Goal: Task Accomplishment & Management: Manage account settings

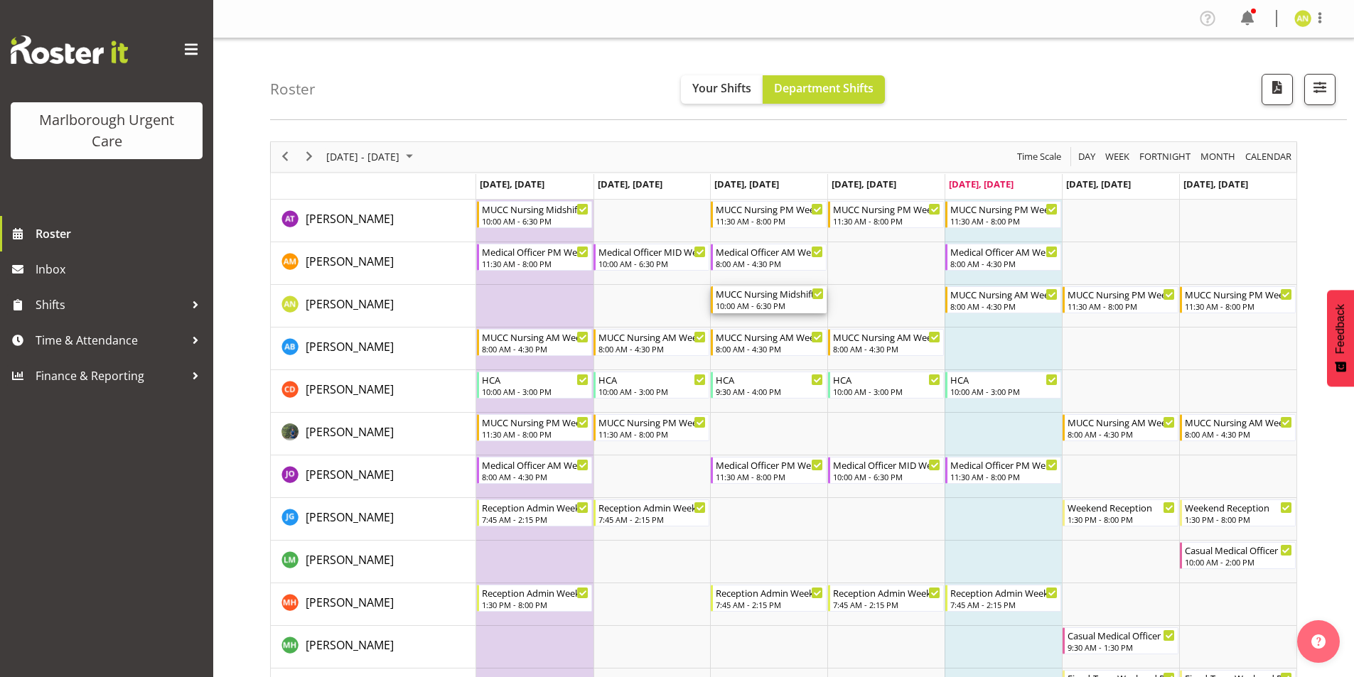
click at [756, 299] on div "MUCC Nursing Midshift" at bounding box center [770, 293] width 108 height 14
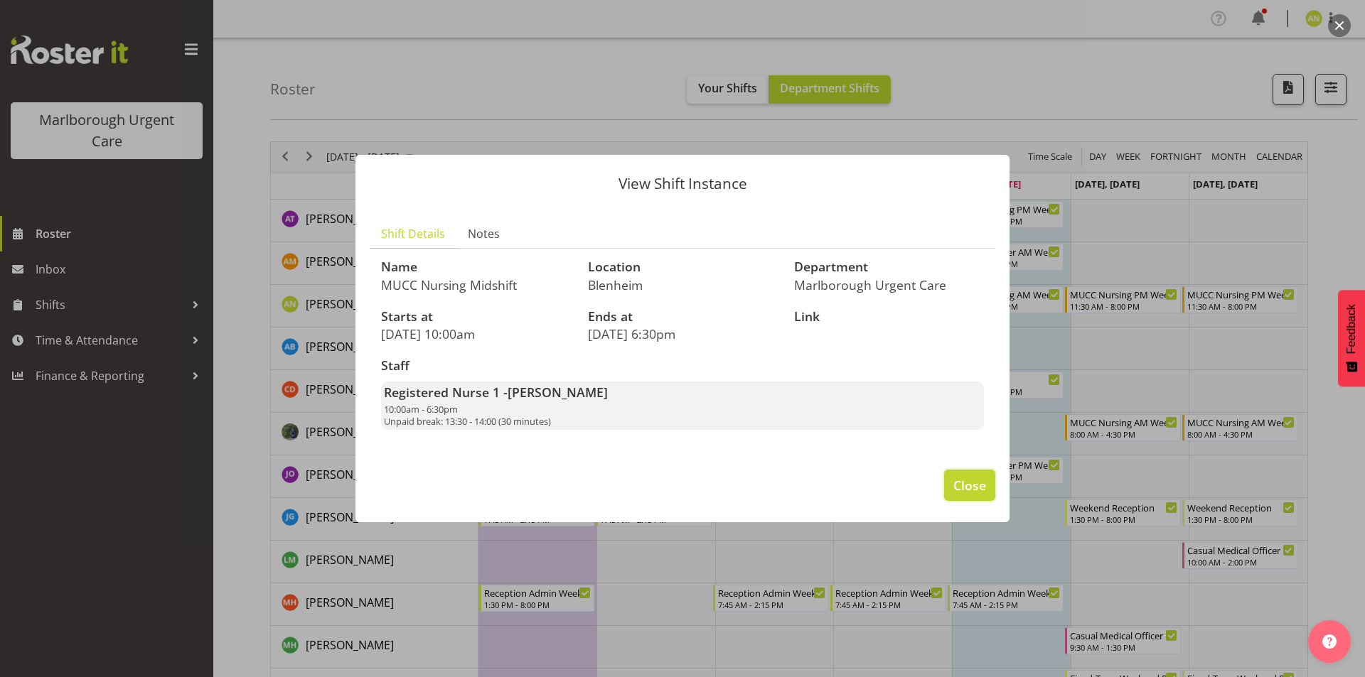
click at [972, 494] on span "Close" at bounding box center [969, 485] width 33 height 18
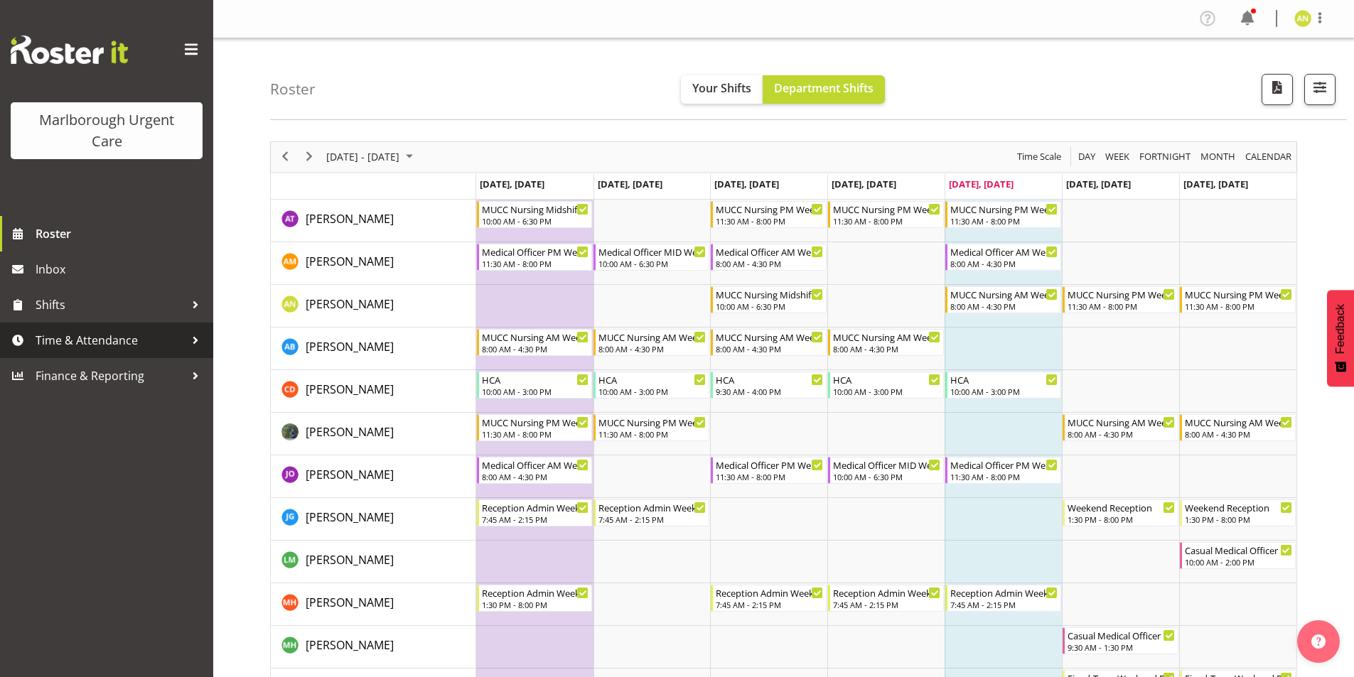
click at [86, 344] on span "Time & Attendance" at bounding box center [110, 340] width 149 height 21
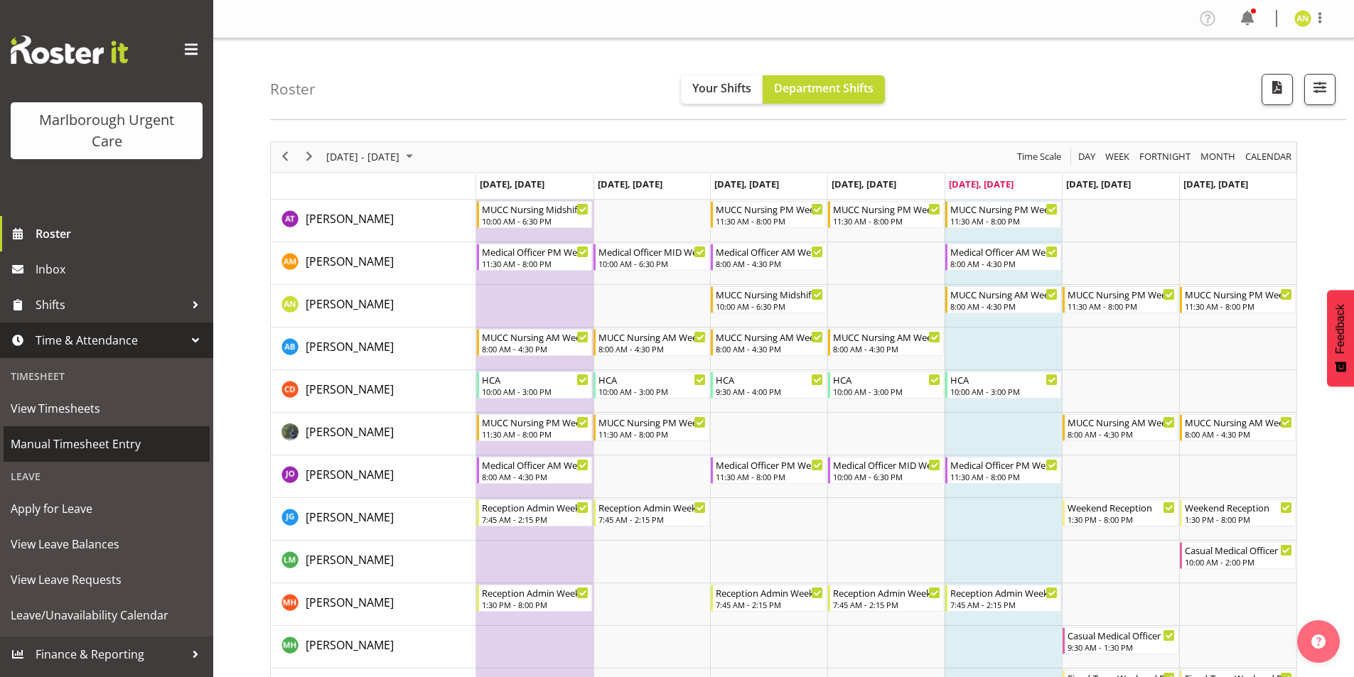
click at [88, 445] on span "Manual Timesheet Entry" at bounding box center [107, 444] width 192 height 21
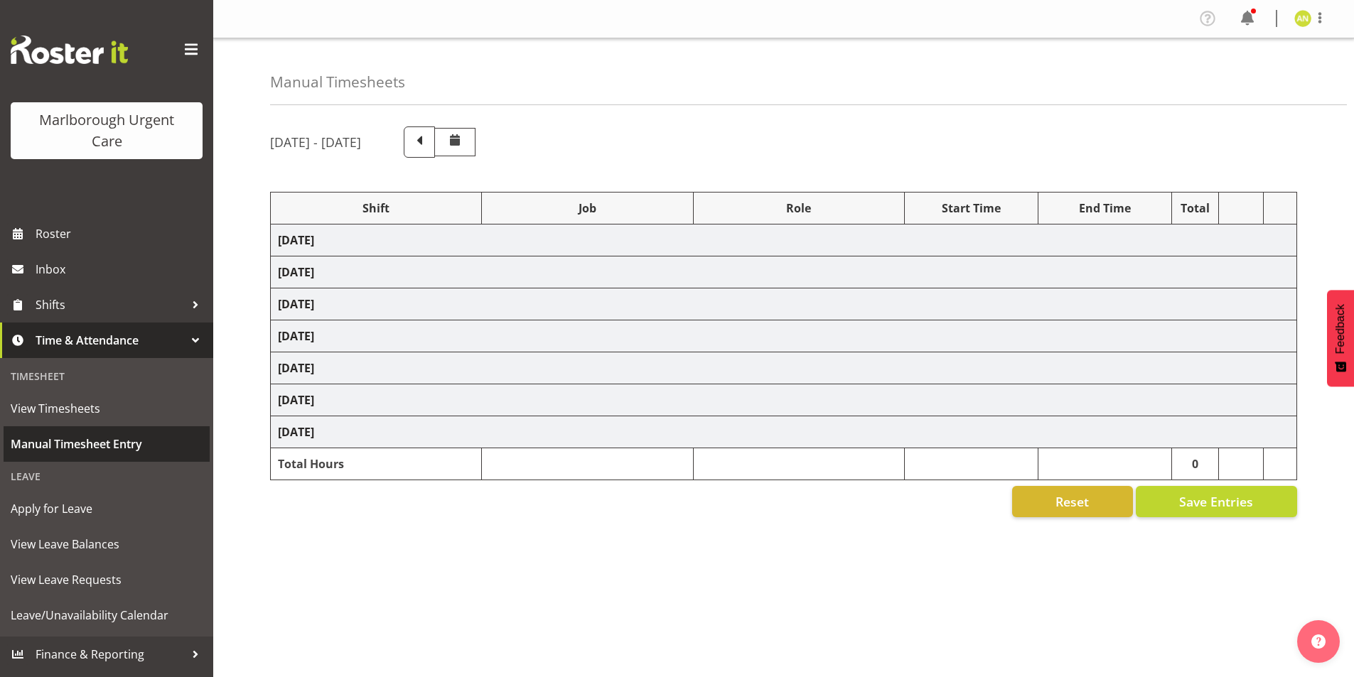
select select "80939"
select select "80892"
select select "80895"
select select "1562"
select select "80895"
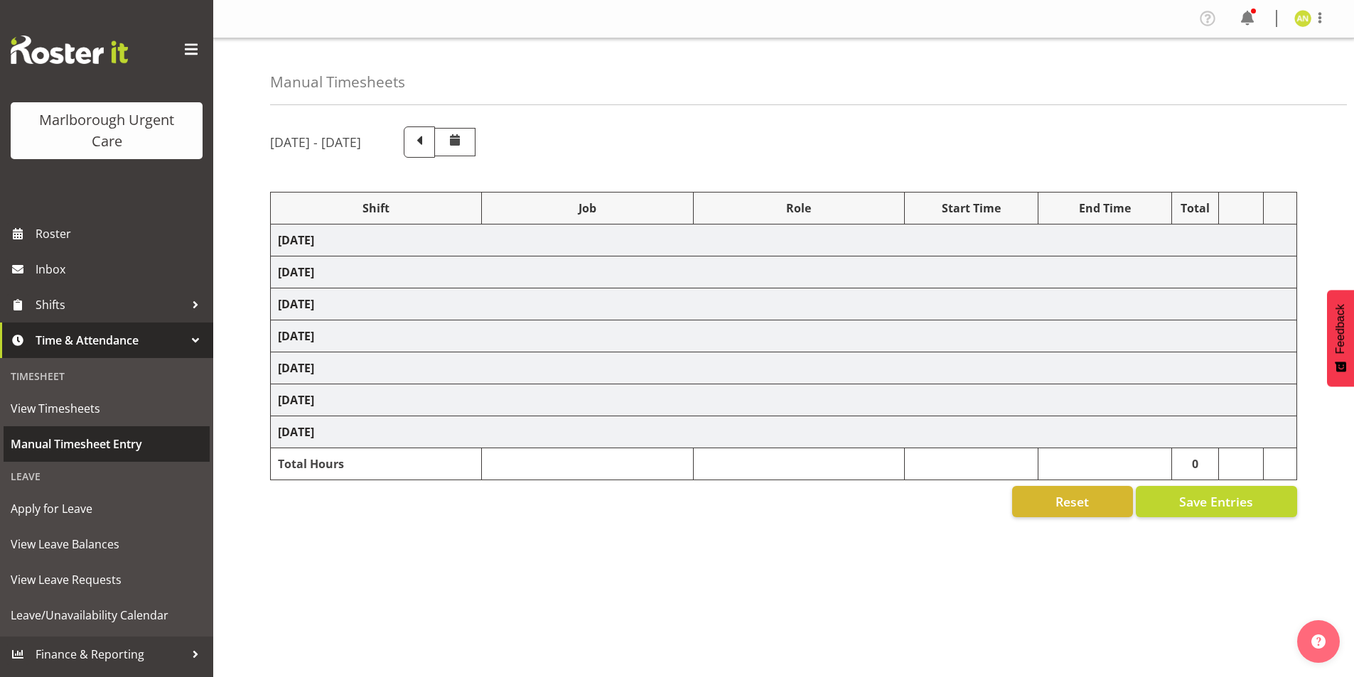
select select "1562"
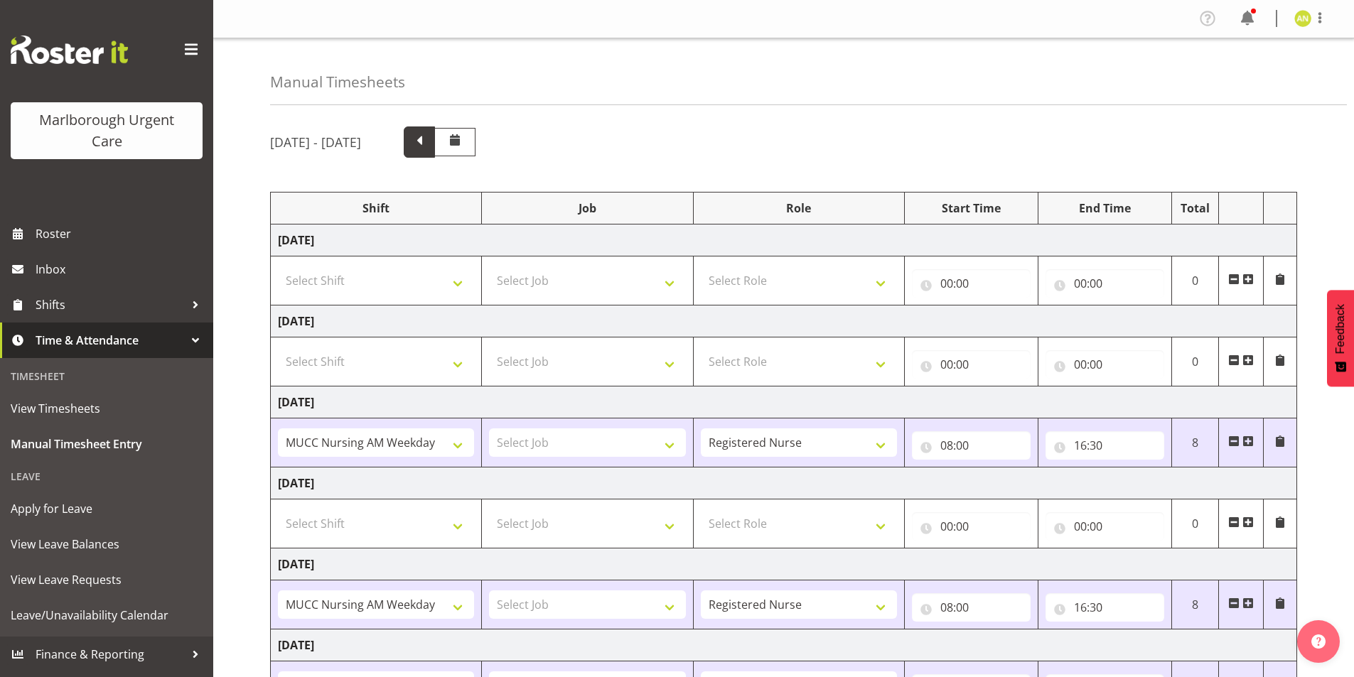
click at [429, 142] on span at bounding box center [419, 141] width 18 height 18
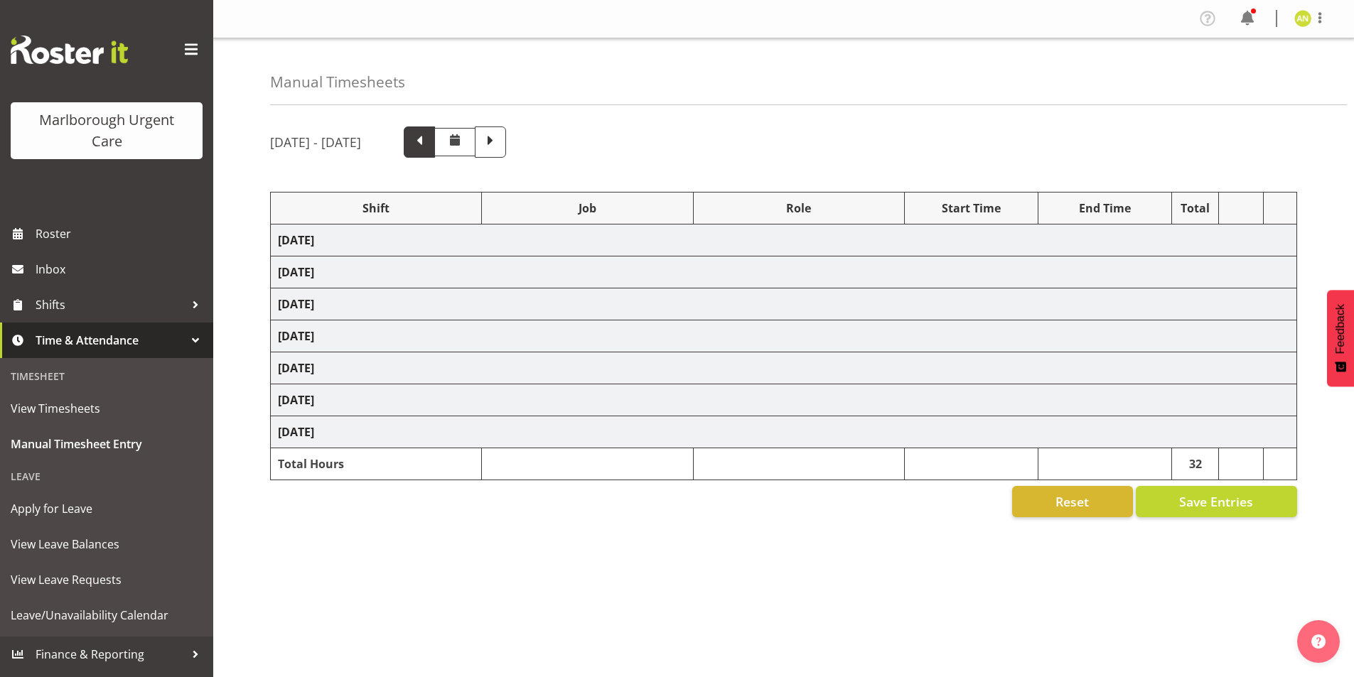
select select "80939"
select select "80893"
select select "80892"
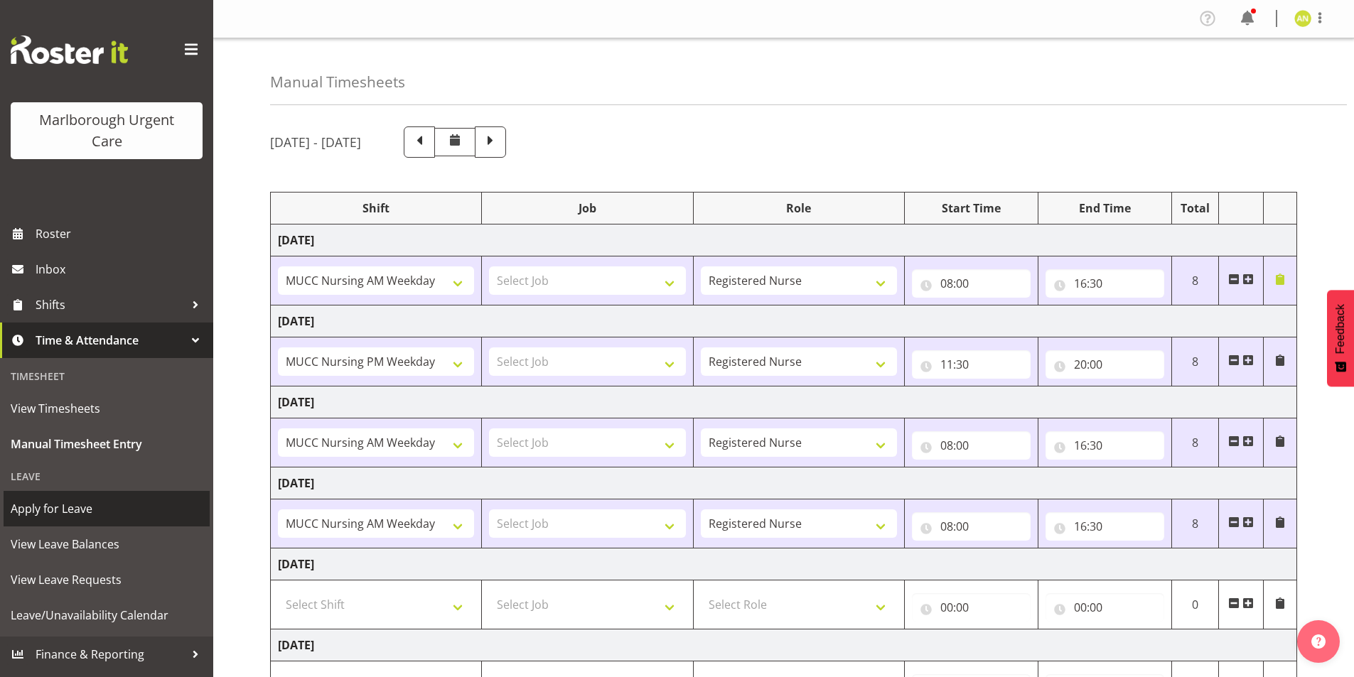
click at [70, 514] on span "Apply for Leave" at bounding box center [107, 508] width 192 height 21
click at [1324, 20] on span at bounding box center [1320, 17] width 17 height 17
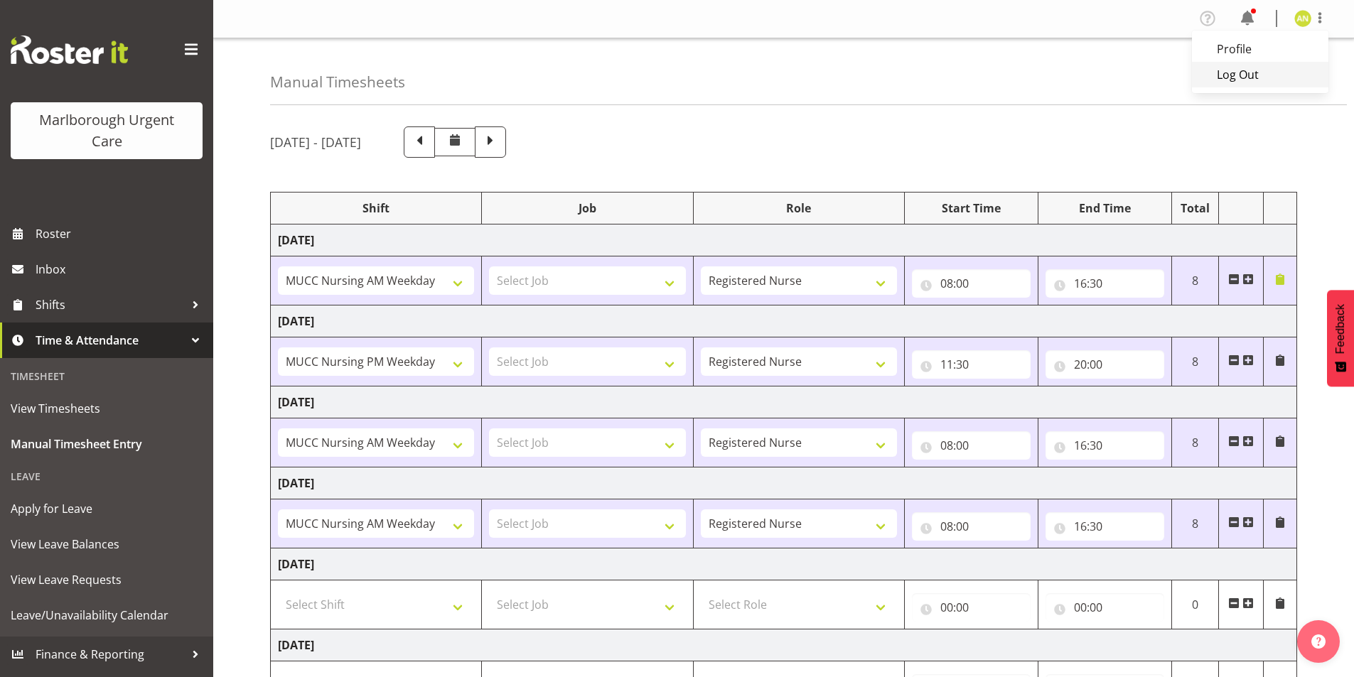
click at [1260, 74] on link "Log Out" at bounding box center [1260, 75] width 136 height 26
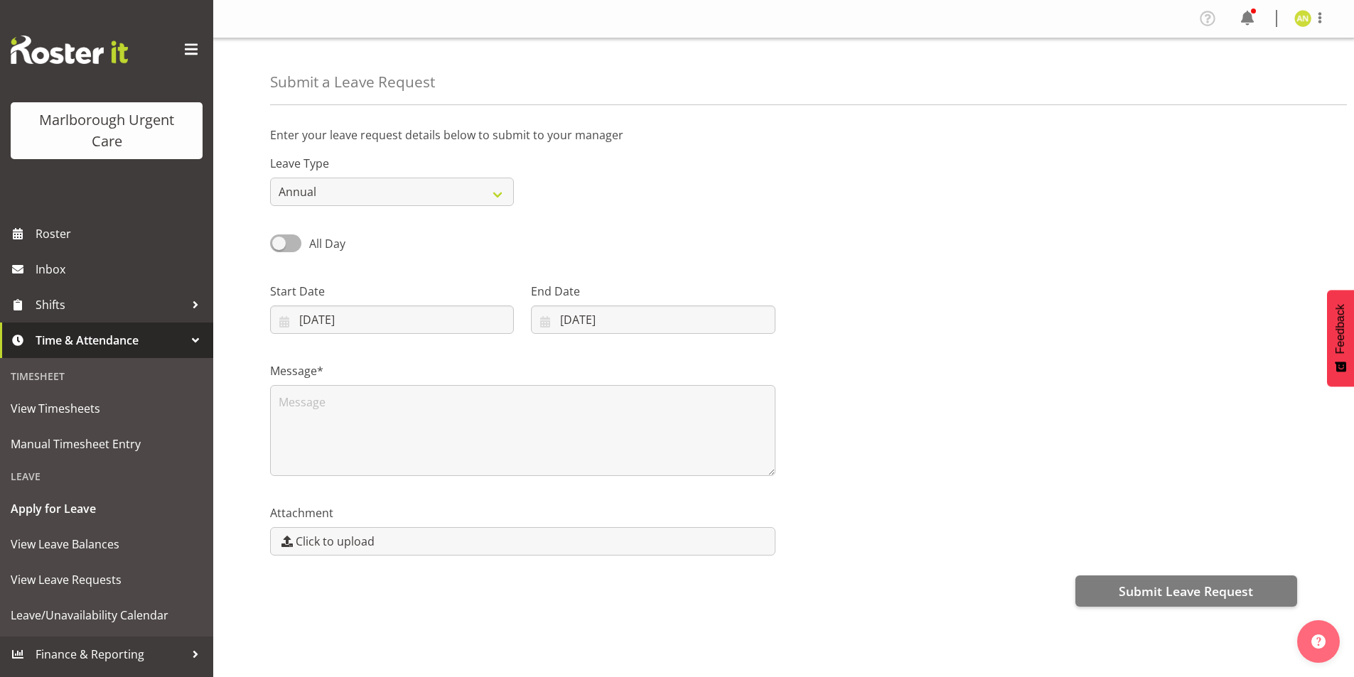
click at [191, 54] on span at bounding box center [191, 49] width 23 height 23
